Goal: Task Accomplishment & Management: Manage account settings

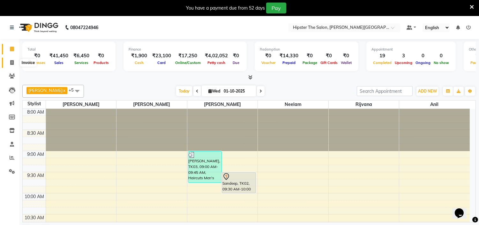
click at [10, 63] on icon at bounding box center [12, 62] width 4 height 5
select select "service"
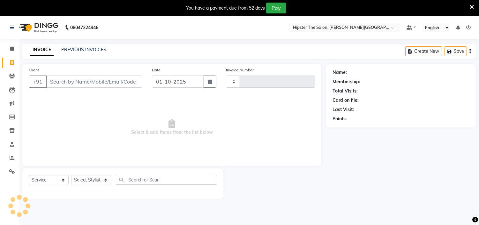
type input "1449"
select select "8592"
click at [12, 64] on icon at bounding box center [12, 62] width 4 height 5
select select "service"
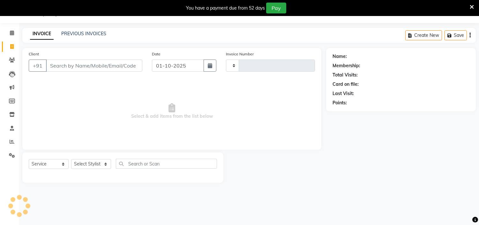
type input "1449"
select select "8592"
click at [11, 35] on icon at bounding box center [12, 32] width 4 height 5
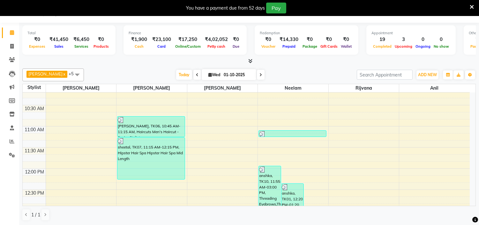
scroll to position [93, 0]
click at [14, 44] on span at bounding box center [11, 46] width 11 height 7
select select "service"
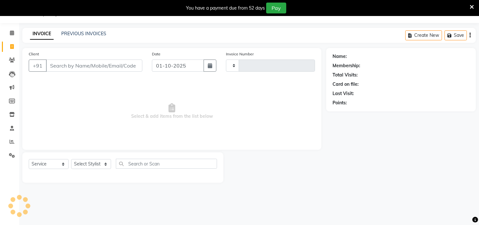
scroll to position [16, 0]
type input "1449"
select select "8592"
click at [88, 67] on input "Client" at bounding box center [94, 65] width 96 height 12
type input "b"
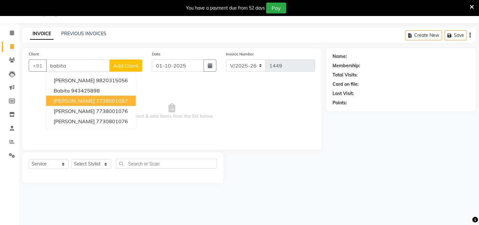
click at [118, 101] on ngb-highlight "7738001067" at bounding box center [112, 100] width 32 height 6
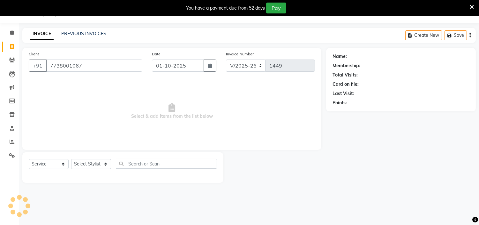
type input "7738001067"
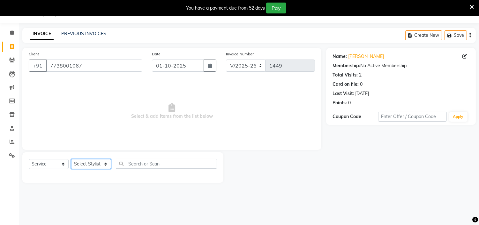
click at [107, 164] on select "Select Stylist [PERSON_NAME] [PERSON_NAME] [PERSON_NAME] Manager id [PERSON_NAM…" at bounding box center [91, 164] width 40 height 10
select select "85977"
click at [71, 159] on select "Select Stylist [PERSON_NAME] [PERSON_NAME] [PERSON_NAME] Manager id [PERSON_NAM…" at bounding box center [91, 164] width 40 height 10
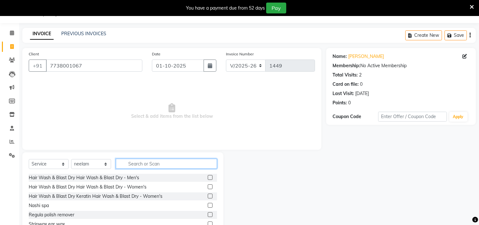
click at [149, 164] on input "text" at bounding box center [166, 163] width 101 height 10
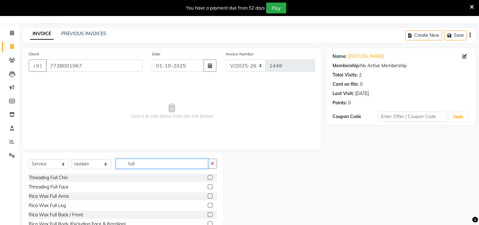
type input "full"
click at [208, 195] on label at bounding box center [210, 195] width 5 height 5
click at [208, 195] on input "checkbox" at bounding box center [210, 196] width 4 height 4
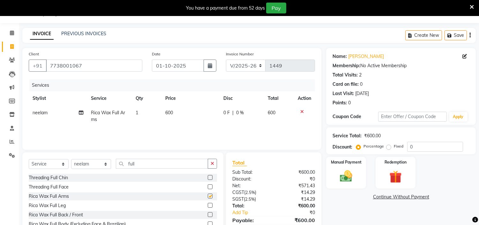
checkbox input "false"
click at [179, 164] on input "full" at bounding box center [162, 163] width 92 height 10
type input "f"
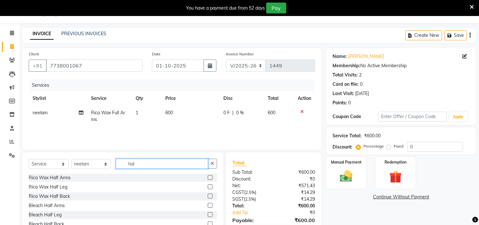
type input "hal"
click at [208, 186] on label at bounding box center [210, 186] width 5 height 5
click at [208, 186] on input "checkbox" at bounding box center [210, 187] width 4 height 4
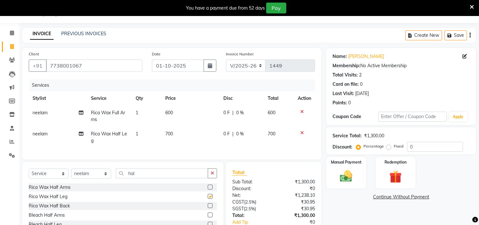
checkbox input "false"
click at [181, 131] on td "700" at bounding box center [191, 136] width 58 height 21
select select "85977"
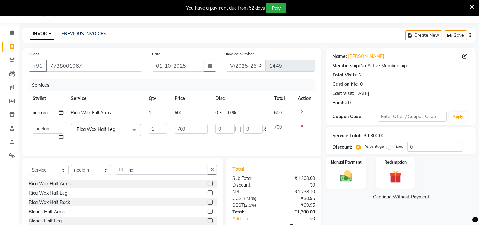
click at [181, 131] on input "700" at bounding box center [191, 129] width 33 height 10
type input "650"
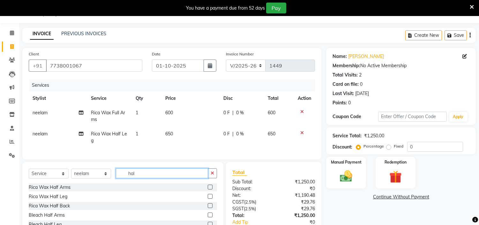
click at [141, 173] on div "Select Service Product Membership Package Voucher Prepaid Gift Card Select Styl…" at bounding box center [122, 209] width 201 height 94
type input "h"
type input "under"
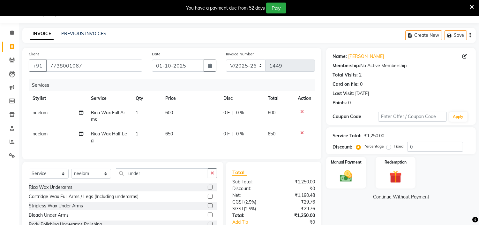
click at [211, 208] on label at bounding box center [210, 205] width 5 height 5
click at [211, 208] on input "checkbox" at bounding box center [210, 205] width 4 height 4
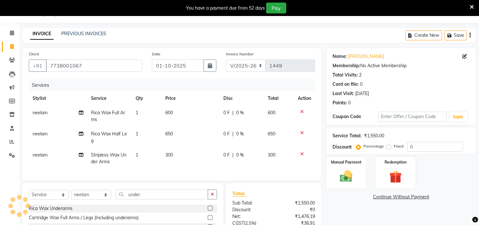
checkbox input "false"
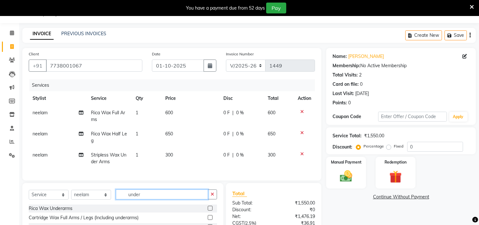
click at [199, 199] on input "under" at bounding box center [162, 194] width 92 height 10
type input "u"
type input "eye"
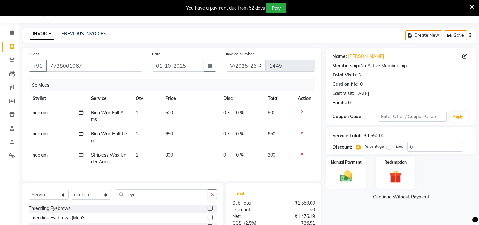
click at [211, 210] on label at bounding box center [210, 207] width 5 height 5
click at [211, 210] on input "checkbox" at bounding box center [210, 208] width 4 height 4
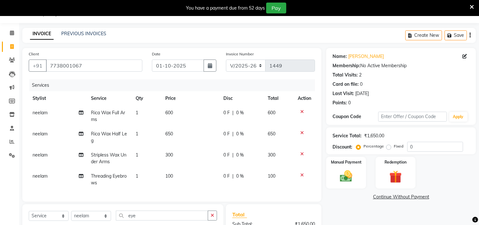
checkbox input "false"
click at [178, 220] on input "eye" at bounding box center [162, 215] width 92 height 10
type input "e"
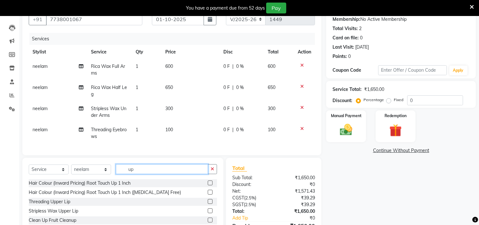
type input "up"
click at [208, 203] on label at bounding box center [210, 201] width 5 height 5
click at [208, 203] on input "checkbox" at bounding box center [210, 201] width 4 height 4
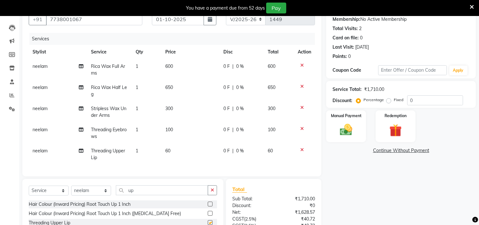
checkbox input "false"
click at [175, 195] on input "up" at bounding box center [162, 190] width 92 height 10
type input "u"
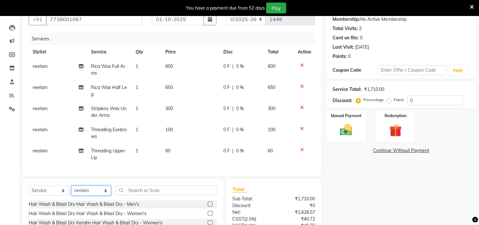
click at [106, 195] on select "Select Stylist [PERSON_NAME] [PERSON_NAME] [PERSON_NAME] Manager id [PERSON_NAM…" at bounding box center [91, 190] width 40 height 10
select select "85980"
click at [71, 191] on select "Select Stylist [PERSON_NAME] [PERSON_NAME] [PERSON_NAME] Manager id [PERSON_NAM…" at bounding box center [91, 190] width 40 height 10
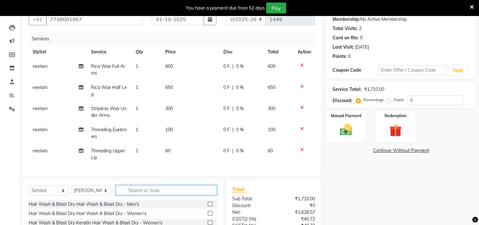
click at [164, 192] on input "text" at bounding box center [166, 190] width 101 height 10
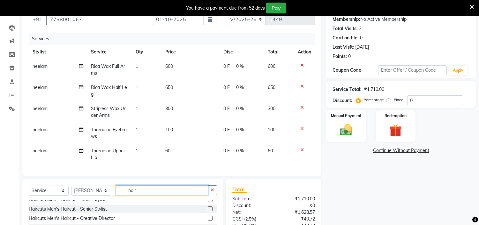
scroll to position [33, 0]
type input "hair"
click at [208, 201] on label at bounding box center [210, 198] width 5 height 5
click at [208, 201] on input "checkbox" at bounding box center [210, 199] width 4 height 4
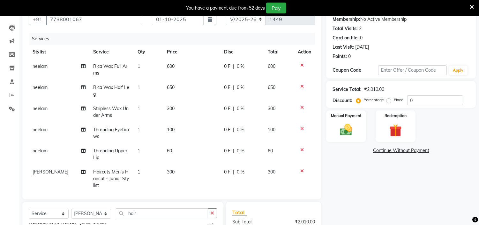
checkbox input "false"
click at [177, 212] on input "hair" at bounding box center [162, 213] width 92 height 10
click at [105, 211] on select "Select Stylist [PERSON_NAME] [PERSON_NAME] [PERSON_NAME] Manager id [PERSON_NAM…" at bounding box center [91, 213] width 40 height 10
select select "85986"
click at [71, 208] on select "Select Stylist [PERSON_NAME] [PERSON_NAME] [PERSON_NAME] Manager id [PERSON_NAM…" at bounding box center [91, 213] width 40 height 10
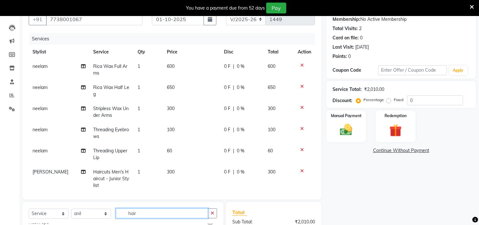
click at [149, 215] on input "hair" at bounding box center [162, 213] width 92 height 10
type input "h"
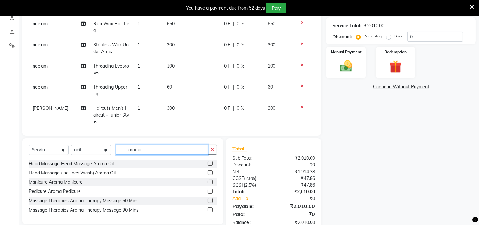
scroll to position [140, 0]
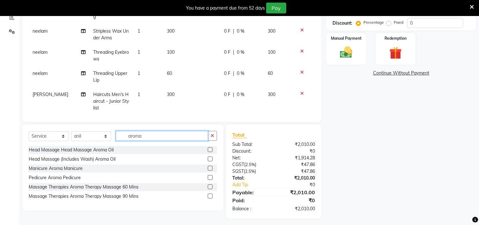
type input "aroma"
click at [210, 177] on label at bounding box center [210, 177] width 5 height 5
click at [210, 177] on input "checkbox" at bounding box center [210, 177] width 4 height 4
click at [210, 177] on label at bounding box center [210, 177] width 5 height 5
click at [210, 177] on input "checkbox" at bounding box center [210, 177] width 4 height 4
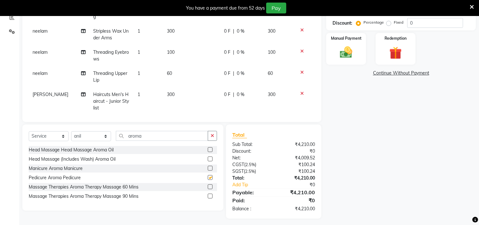
checkbox input "false"
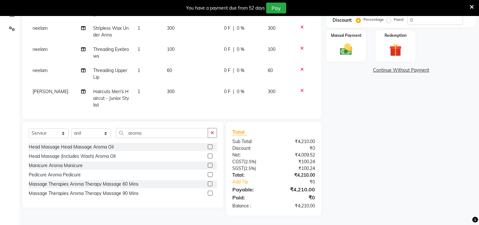
scroll to position [52, 0]
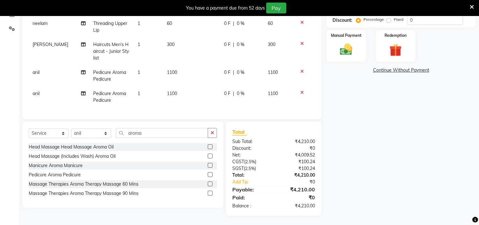
click at [301, 90] on icon at bounding box center [303, 92] width 4 height 4
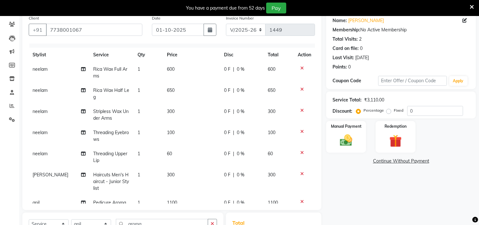
scroll to position [31, 0]
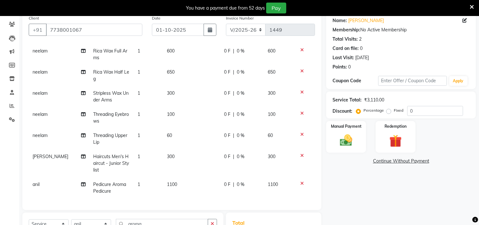
click at [173, 48] on td "600" at bounding box center [191, 54] width 57 height 21
select select "85977"
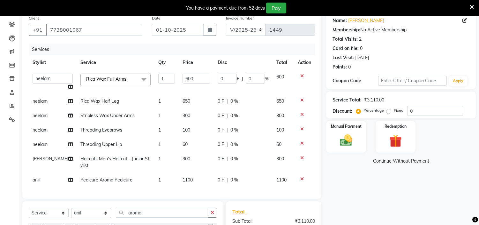
scroll to position [0, 0]
click at [173, 48] on div "Services" at bounding box center [174, 49] width 291 height 12
click at [194, 79] on input "600" at bounding box center [196, 78] width 27 height 10
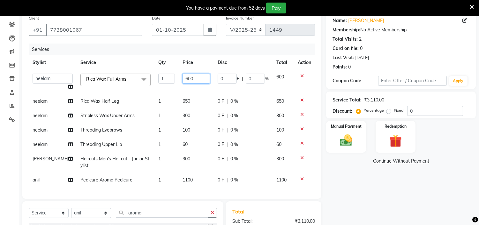
click at [194, 79] on input "600" at bounding box center [196, 78] width 27 height 10
type input "700"
click at [360, 174] on div "Name: [PERSON_NAME] Membership: No Active Membership Total Visits: 2 Card on fi…" at bounding box center [403, 153] width 155 height 283
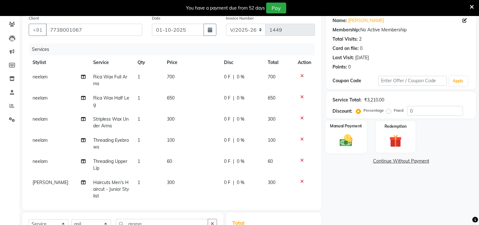
click at [345, 133] on img at bounding box center [346, 140] width 21 height 15
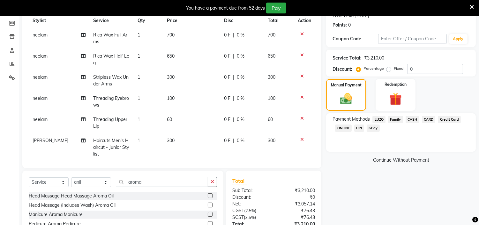
scroll to position [95, 0]
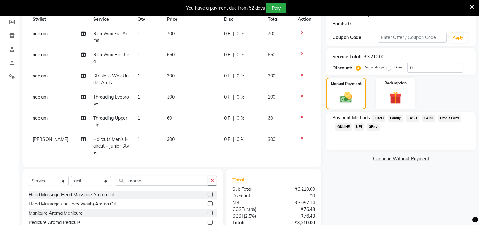
click at [372, 127] on span "GPay" at bounding box center [373, 126] width 13 height 7
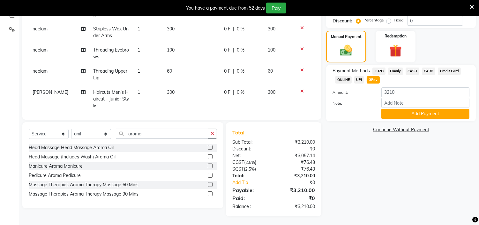
scroll to position [142, 0]
click at [416, 111] on button "Add Payment" at bounding box center [426, 113] width 88 height 10
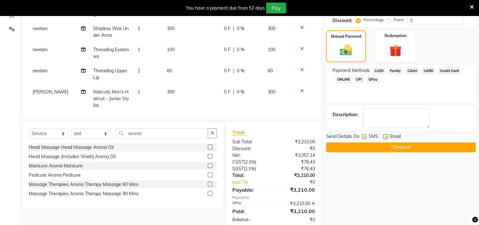
click at [360, 148] on button "Checkout" at bounding box center [401, 147] width 150 height 10
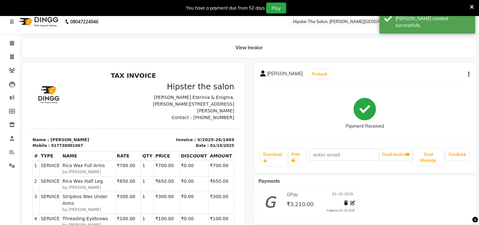
scroll to position [5, 0]
click at [15, 43] on span at bounding box center [11, 43] width 11 height 7
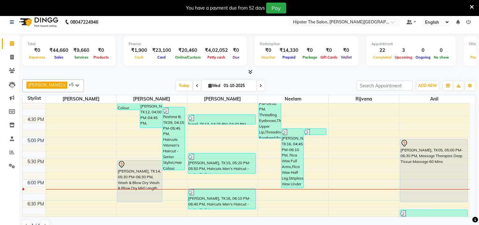
scroll to position [346, 0]
click at [15, 42] on span at bounding box center [11, 43] width 11 height 7
click at [10, 58] on icon at bounding box center [12, 57] width 4 height 5
select select "service"
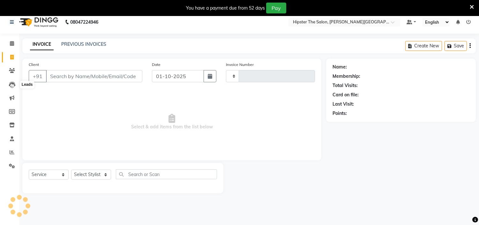
type input "1450"
select select "8592"
click at [10, 152] on icon at bounding box center [12, 151] width 5 height 5
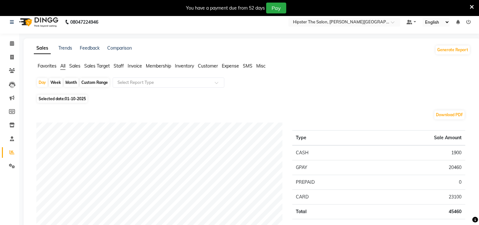
click at [122, 65] on span "Staff" at bounding box center [119, 66] width 10 height 6
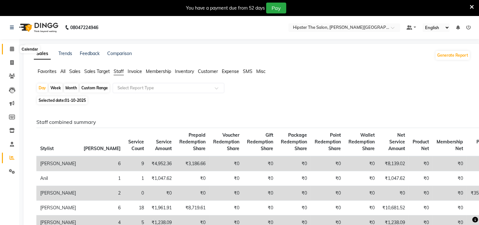
click at [14, 49] on span at bounding box center [11, 48] width 11 height 7
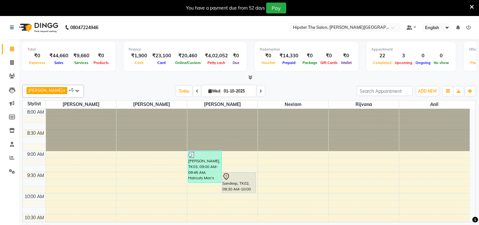
click at [222, 88] on input "01-10-2025" at bounding box center [238, 91] width 32 height 10
select select "10"
select select "2025"
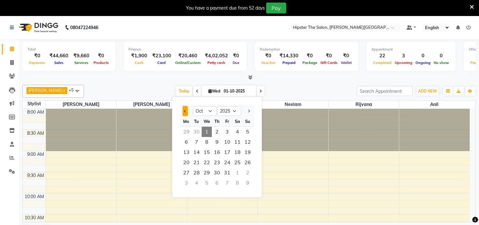
click at [183, 110] on button "Previous month" at bounding box center [185, 111] width 5 height 10
select select "9"
click at [194, 170] on span "30" at bounding box center [197, 172] width 10 height 10
type input "30-09-2025"
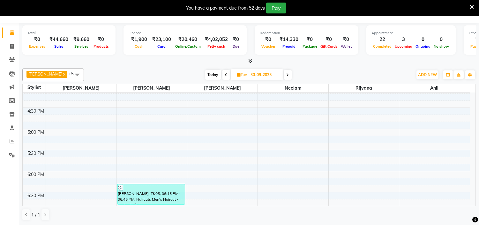
scroll to position [344, 0]
click at [11, 48] on icon at bounding box center [12, 46] width 4 height 5
select select "service"
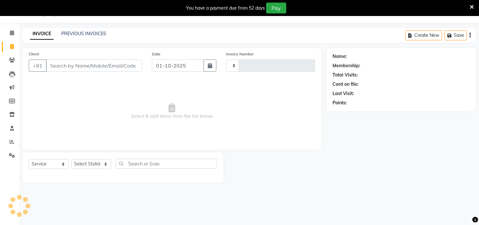
scroll to position [16, 0]
type input "1450"
select select "8592"
click at [74, 34] on link "PREVIOUS INVOICES" at bounding box center [83, 34] width 45 height 6
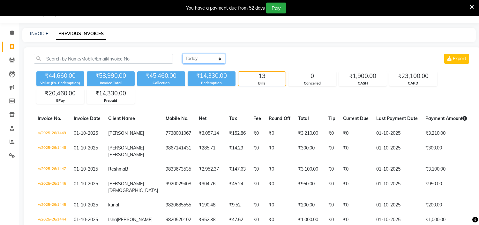
click at [215, 60] on select "[DATE] [DATE] Custom Range" at bounding box center [204, 59] width 43 height 10
click at [183, 54] on select "[DATE] [DATE] Custom Range" at bounding box center [204, 59] width 43 height 10
click at [225, 57] on select "[DATE] [DATE] Custom Range" at bounding box center [207, 59] width 48 height 10
click at [183, 54] on select "[DATE] [DATE] Custom Range" at bounding box center [207, 59] width 48 height 10
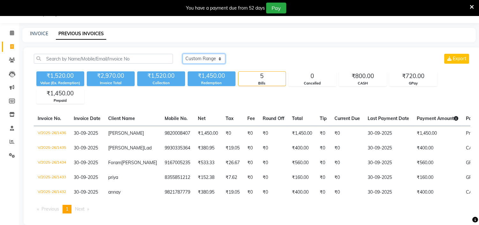
click at [218, 59] on select "[DATE] [DATE] Custom Range" at bounding box center [204, 59] width 43 height 10
select select "range"
click at [183, 54] on select "[DATE] [DATE] Custom Range" at bounding box center [204, 59] width 43 height 10
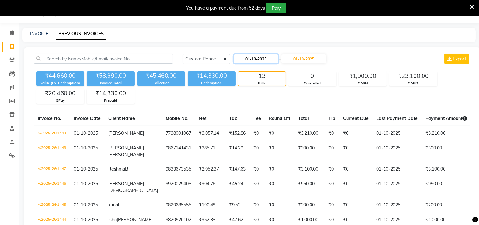
click at [272, 61] on input "01-10-2025" at bounding box center [256, 58] width 45 height 9
select select "10"
select select "2025"
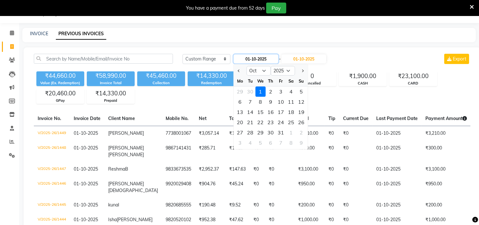
click at [250, 59] on input "01-10-2025" at bounding box center [256, 58] width 45 height 9
click at [238, 69] on span "Previous month" at bounding box center [239, 70] width 3 height 3
select select "9"
click at [249, 129] on div "30" at bounding box center [250, 132] width 10 height 10
type input "30-09-2025"
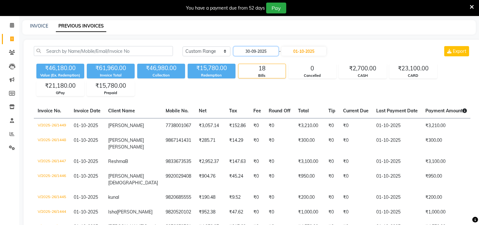
scroll to position [23, 0]
click at [11, 25] on icon at bounding box center [12, 25] width 4 height 5
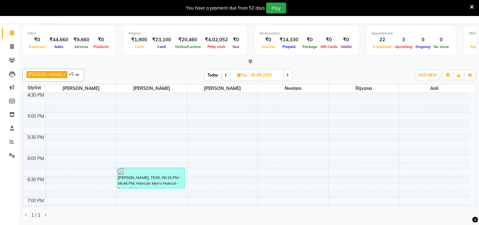
scroll to position [341, 0]
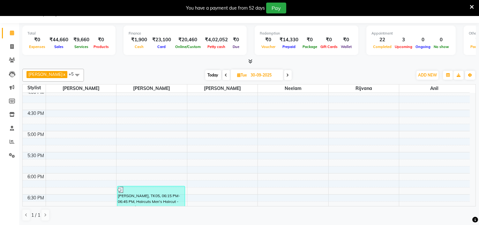
click at [223, 72] on span at bounding box center [227, 75] width 8 height 10
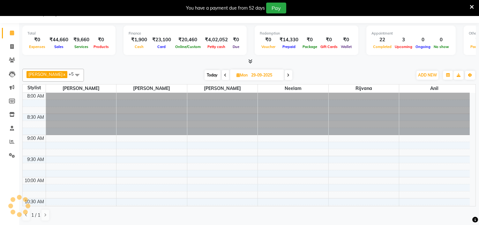
scroll to position [424, 0]
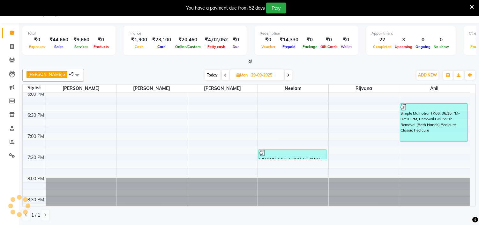
click at [222, 72] on span at bounding box center [226, 75] width 8 height 10
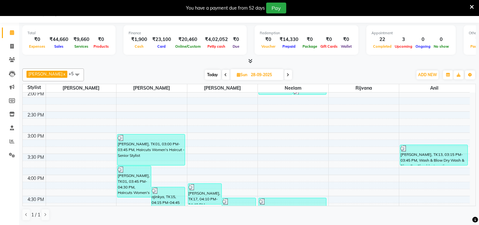
scroll to position [254, 0]
click at [225, 74] on icon at bounding box center [226, 75] width 3 height 4
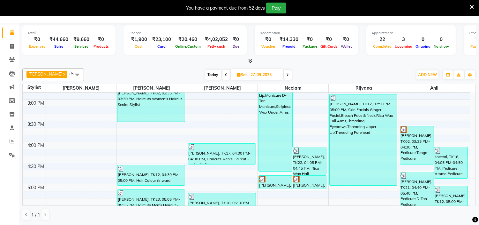
scroll to position [287, 0]
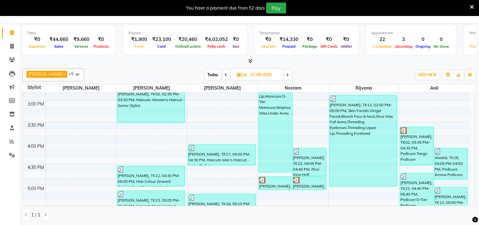
click at [225, 74] on icon at bounding box center [226, 75] width 3 height 4
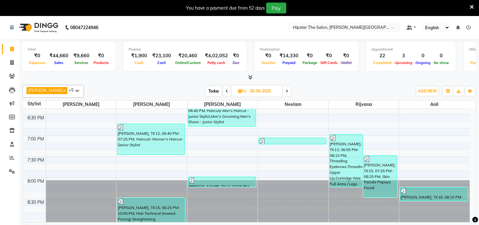
scroll to position [1, 0]
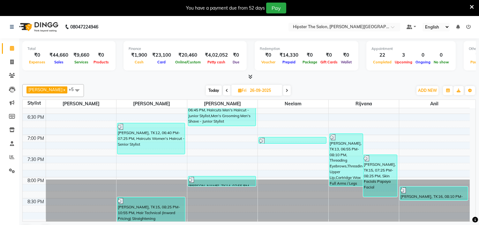
click at [208, 86] on span "Today" at bounding box center [214, 90] width 16 height 10
type input "01-10-2025"
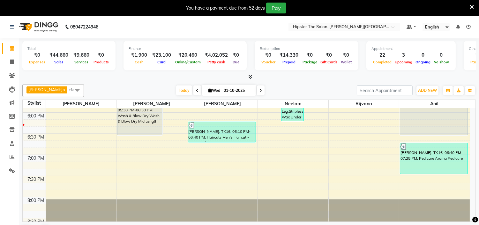
scroll to position [437, 0]
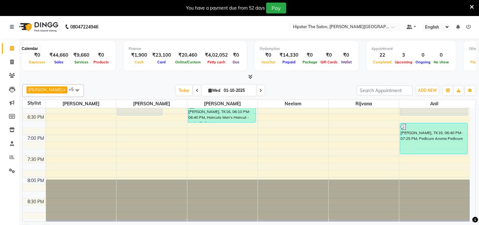
click at [13, 47] on icon at bounding box center [12, 48] width 4 height 5
click at [10, 155] on icon at bounding box center [12, 156] width 5 height 5
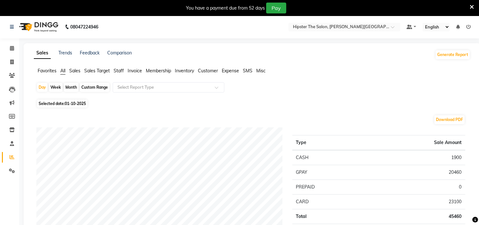
click at [122, 71] on span "Staff" at bounding box center [119, 71] width 10 height 6
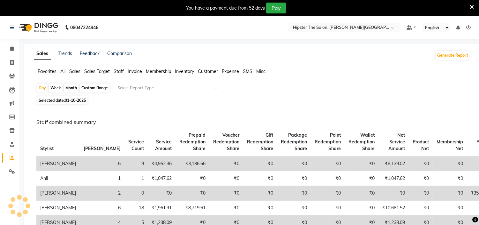
click at [73, 100] on span "01-10-2025" at bounding box center [75, 100] width 21 height 5
select select "10"
select select "2025"
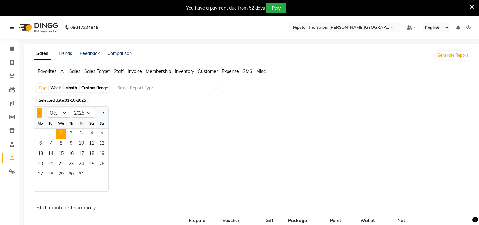
click at [39, 111] on button "Previous month" at bounding box center [39, 113] width 5 height 10
select select "9"
click at [71, 84] on div "Month" at bounding box center [71, 87] width 15 height 9
select select "10"
select select "2025"
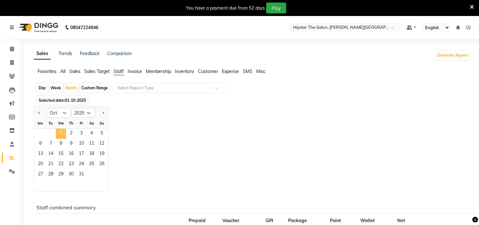
click at [61, 130] on span "1" at bounding box center [61, 133] width 10 height 10
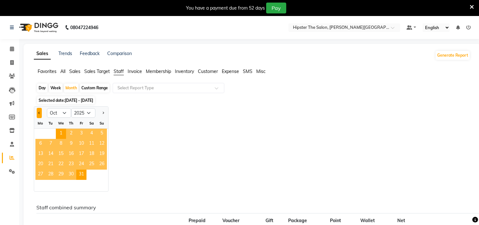
click at [39, 112] on span "Previous month" at bounding box center [39, 112] width 2 height 2
select select "9"
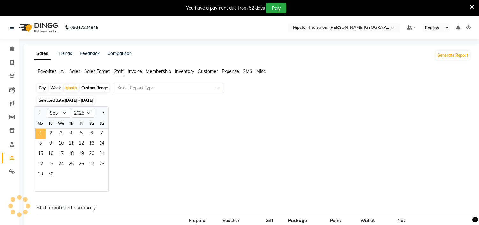
click at [42, 134] on span "1" at bounding box center [40, 133] width 10 height 10
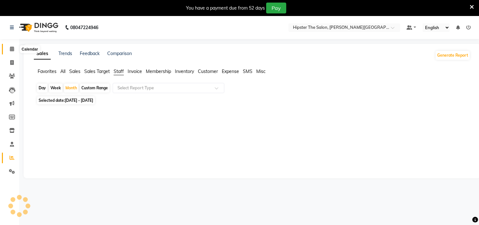
click at [7, 48] on span at bounding box center [11, 48] width 11 height 7
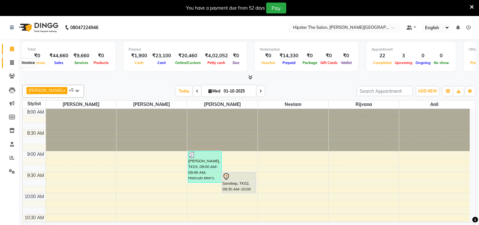
click at [10, 65] on icon at bounding box center [12, 62] width 4 height 5
select select "service"
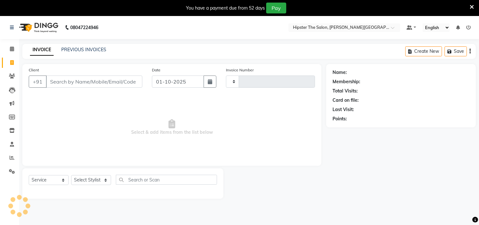
type input "1450"
select select "8592"
click at [71, 81] on input "Client" at bounding box center [94, 81] width 96 height 12
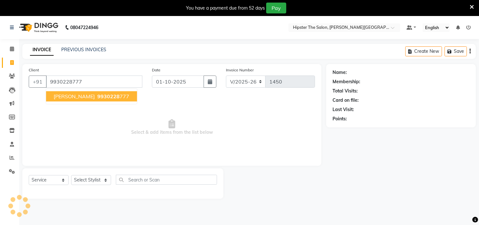
type input "9930228777"
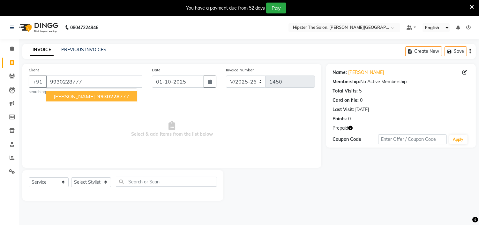
click at [78, 97] on span "[PERSON_NAME]" at bounding box center [74, 96] width 41 height 6
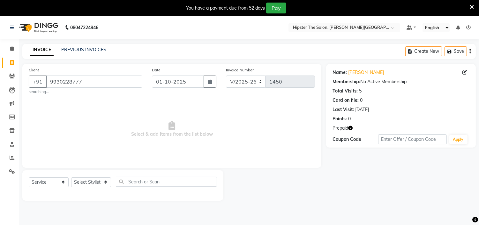
click at [351, 129] on icon "button" at bounding box center [350, 128] width 4 height 4
click at [367, 126] on div "Prepaid" at bounding box center [401, 128] width 137 height 7
click at [103, 183] on select "Select Stylist [PERSON_NAME] [PERSON_NAME] [PERSON_NAME] Manager id [PERSON_NAM…" at bounding box center [91, 182] width 40 height 10
select select "85977"
click at [71, 177] on select "Select Stylist [PERSON_NAME] [PERSON_NAME] [PERSON_NAME] Manager id [PERSON_NAM…" at bounding box center [91, 182] width 40 height 10
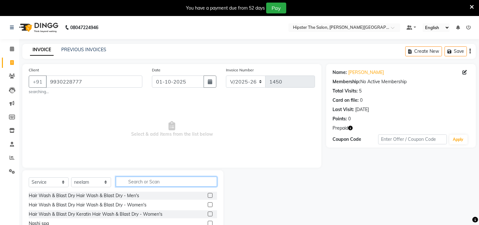
click at [162, 181] on input "text" at bounding box center [166, 181] width 101 height 10
type input "t"
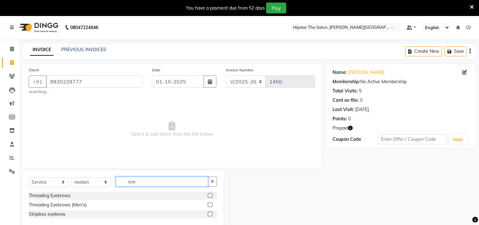
type input "eye"
click at [210, 197] on label at bounding box center [210, 195] width 5 height 5
click at [210, 197] on input "checkbox" at bounding box center [210, 195] width 4 height 4
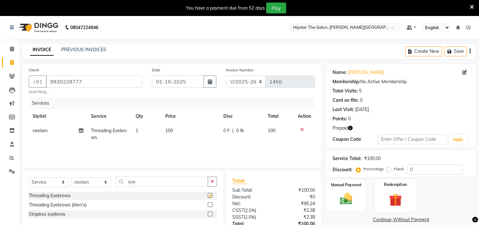
checkbox input "false"
click at [391, 197] on img at bounding box center [395, 199] width 21 height 16
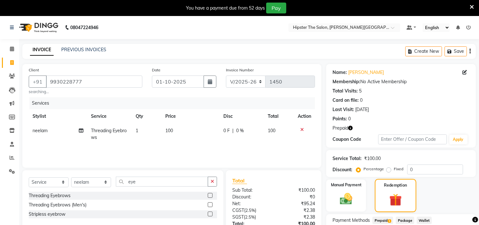
scroll to position [50, 0]
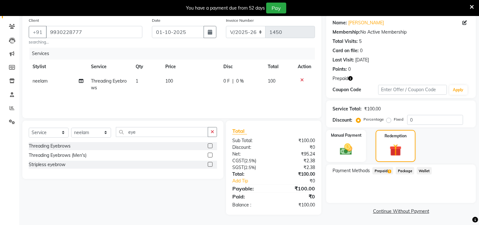
click at [383, 171] on span "Prepaid 1" at bounding box center [383, 170] width 21 height 7
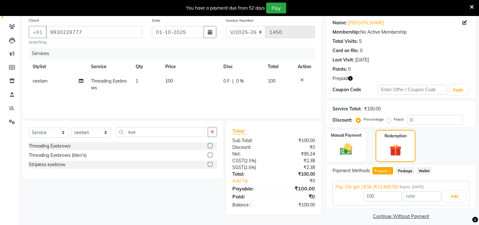
scroll to position [55, 0]
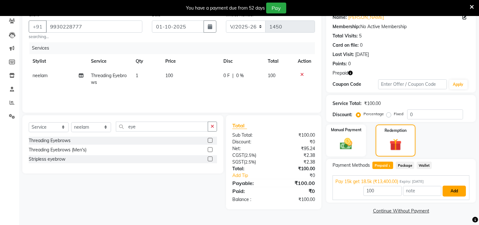
click at [455, 193] on button "Add" at bounding box center [454, 190] width 23 height 11
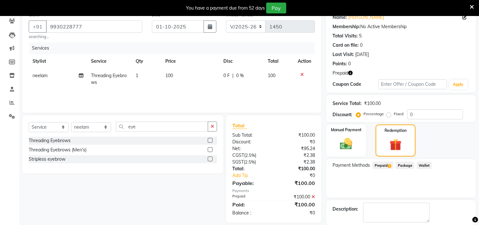
scroll to position [86, 0]
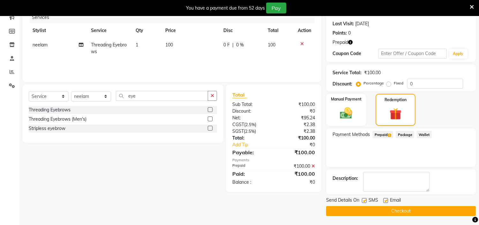
click at [433, 211] on button "Checkout" at bounding box center [401, 211] width 150 height 10
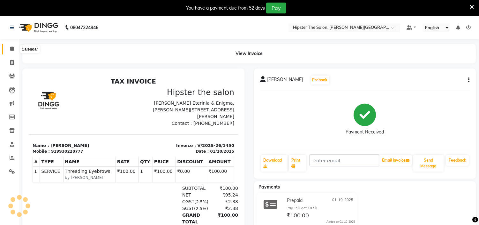
click at [11, 50] on icon at bounding box center [12, 48] width 4 height 5
